Goal: Transaction & Acquisition: Purchase product/service

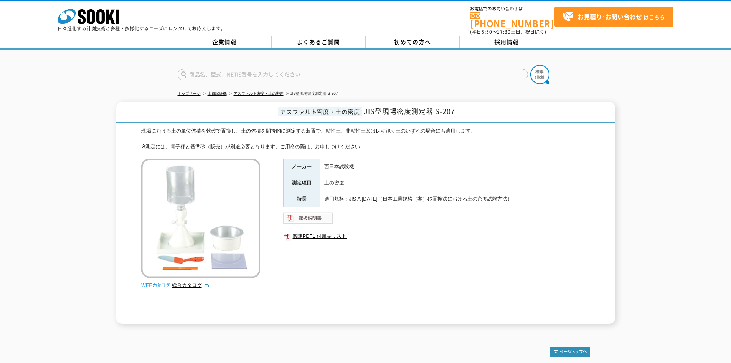
click at [318, 212] on img at bounding box center [308, 218] width 50 height 12
